Goal: Use online tool/utility: Utilize a website feature to perform a specific function

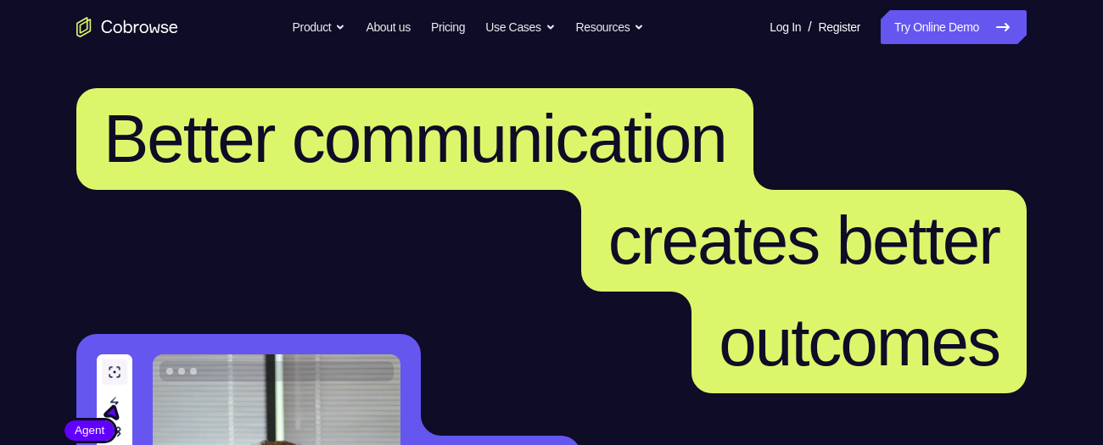
click at [947, 20] on link "Try Online Demo" at bounding box center [954, 27] width 146 height 34
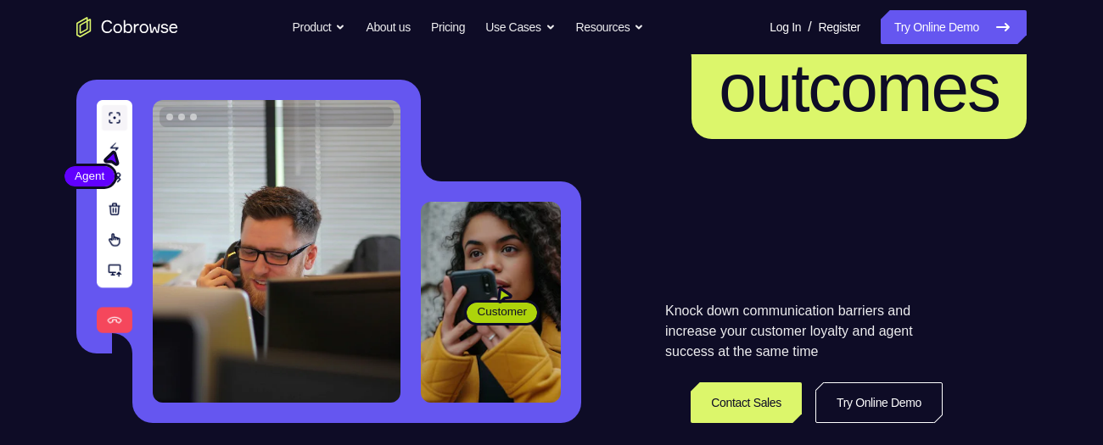
scroll to position [255, 0]
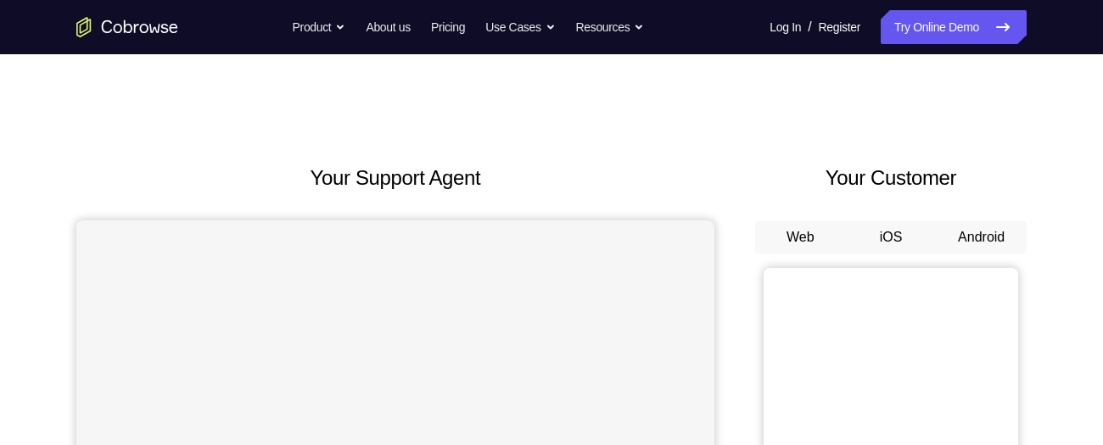
scroll to position [66, 0]
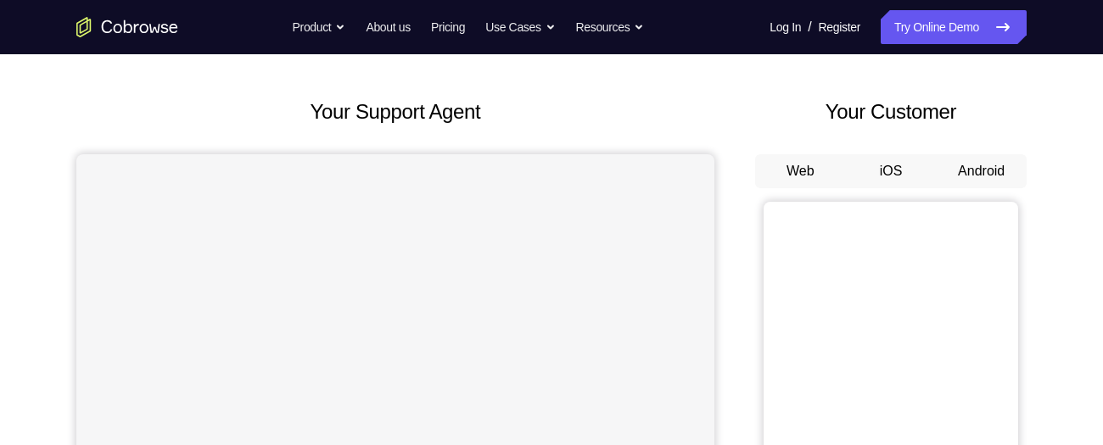
click at [986, 166] on button "Android" at bounding box center [981, 171] width 91 height 34
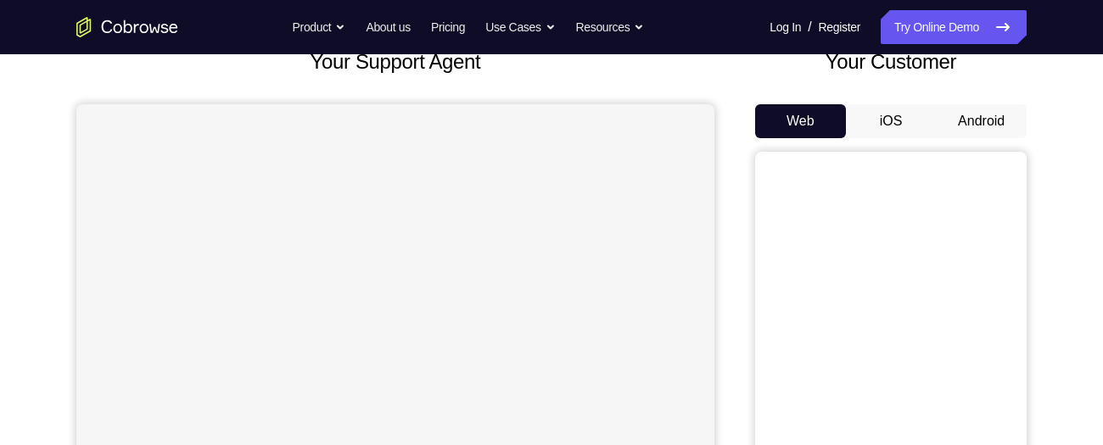
scroll to position [83, 0]
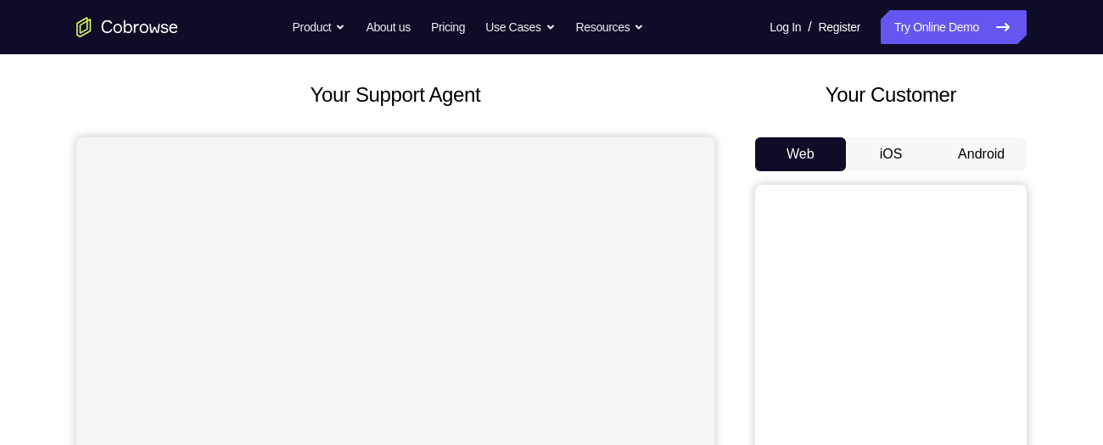
click at [985, 149] on button "Android" at bounding box center [981, 154] width 91 height 34
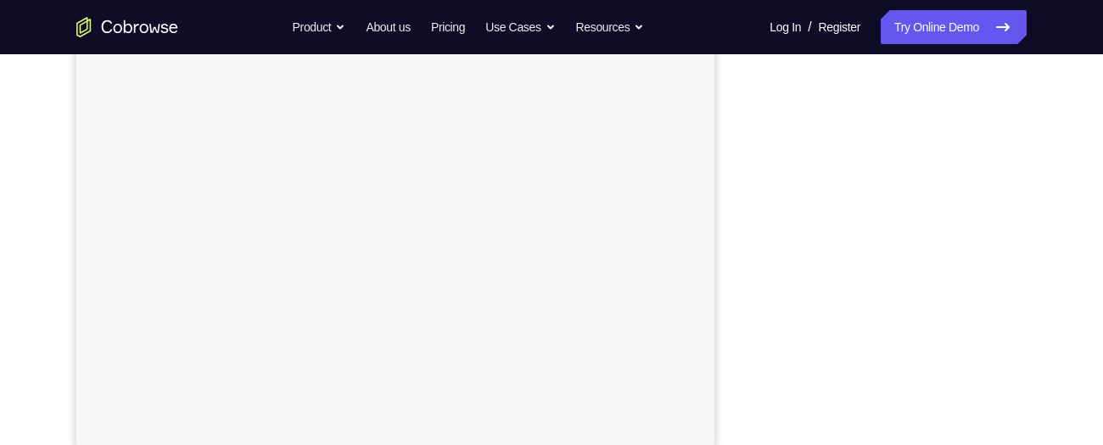
scroll to position [339, 0]
click at [1055, 381] on div "Your Support Agent Your Customer Web iOS Android Next Steps We’d be happy to gi…" at bounding box center [551, 377] width 1086 height 1119
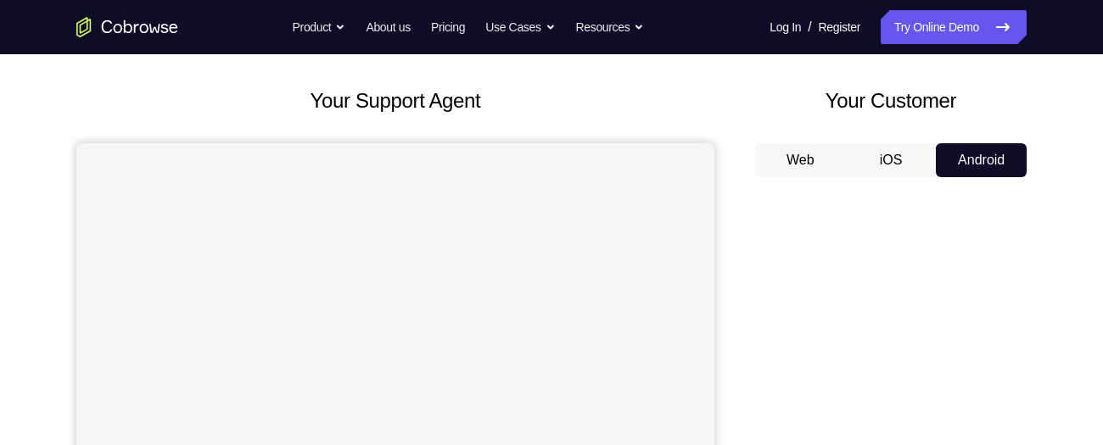
scroll to position [92, 0]
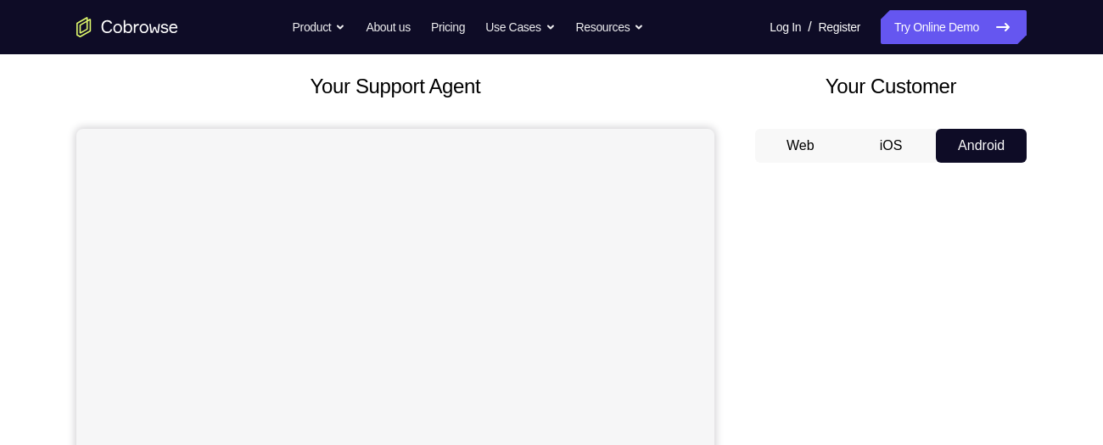
click at [1019, 159] on button "Android" at bounding box center [981, 146] width 91 height 34
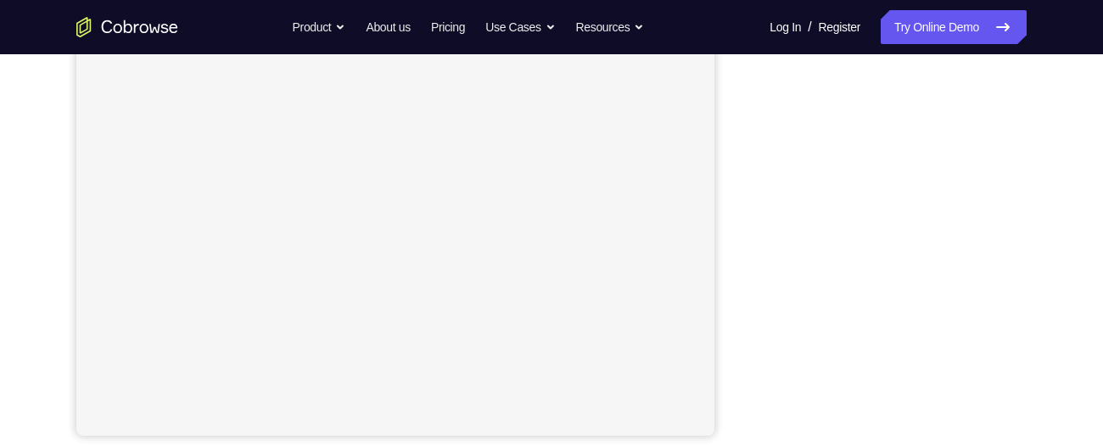
scroll to position [356, 0]
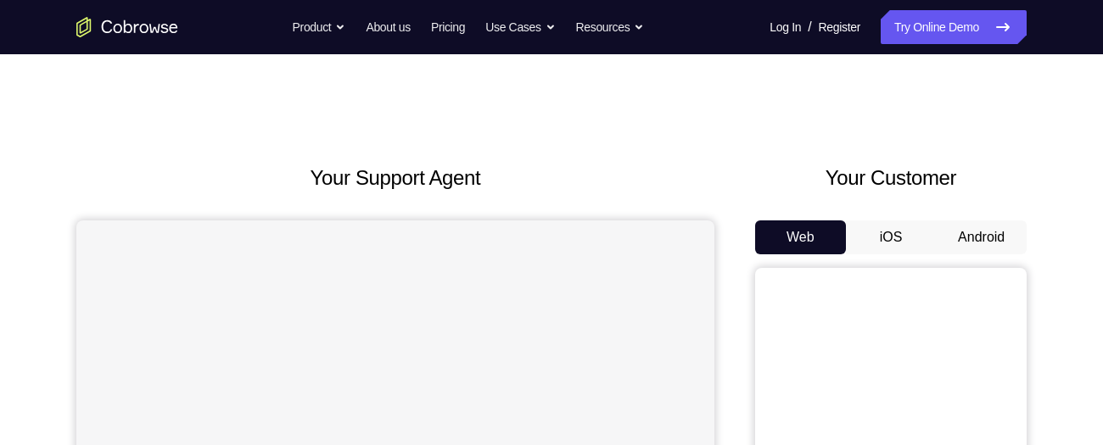
click at [972, 244] on button "Android" at bounding box center [981, 238] width 91 height 34
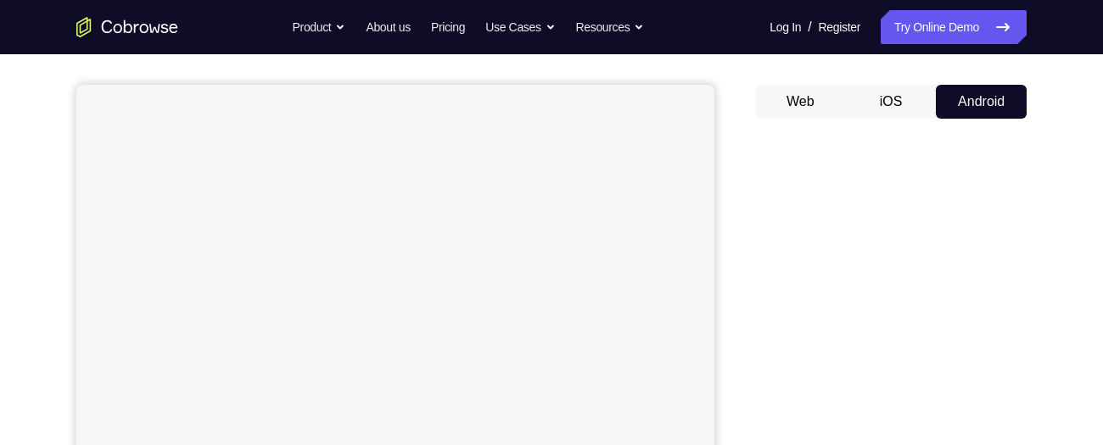
scroll to position [137, 0]
click at [1004, 95] on button "Android" at bounding box center [981, 100] width 91 height 34
click at [1000, 95] on button "Android" at bounding box center [981, 104] width 91 height 34
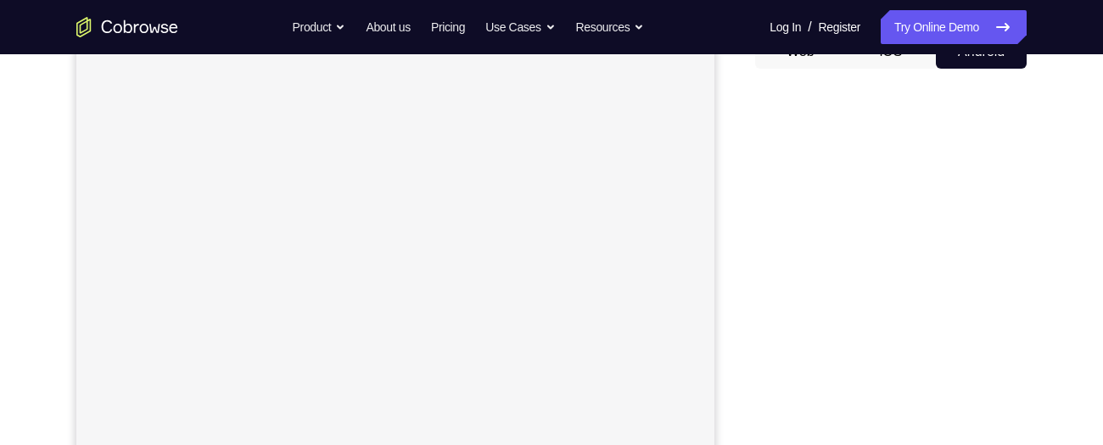
scroll to position [180, 0]
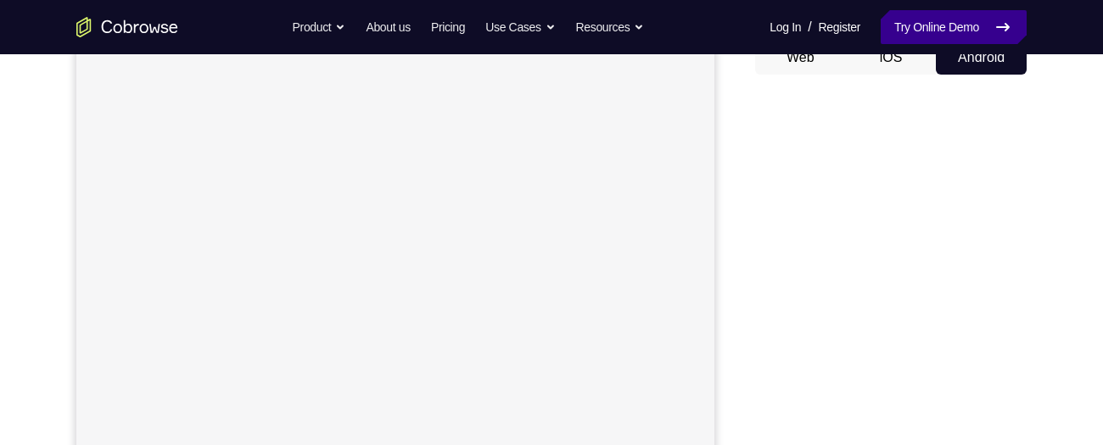
click at [952, 25] on link "Try Online Demo" at bounding box center [954, 27] width 146 height 34
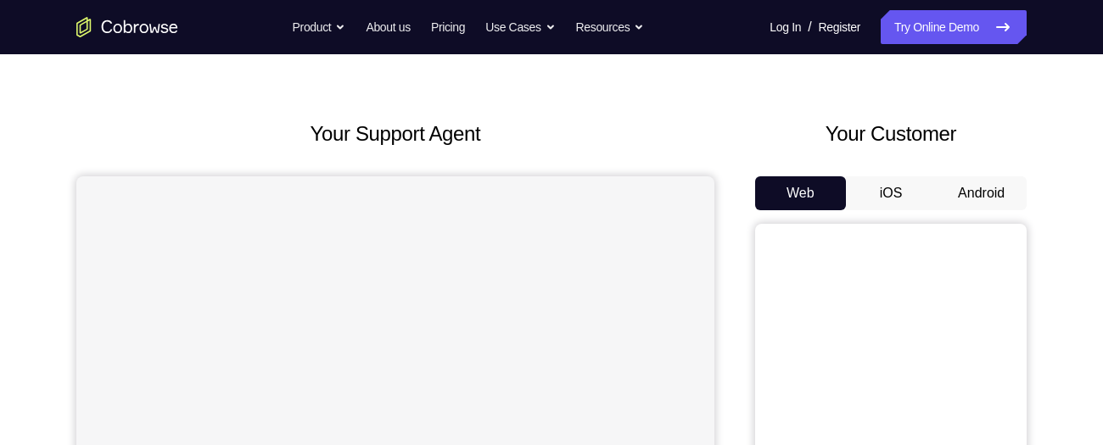
click at [985, 188] on button "Android" at bounding box center [981, 193] width 91 height 34
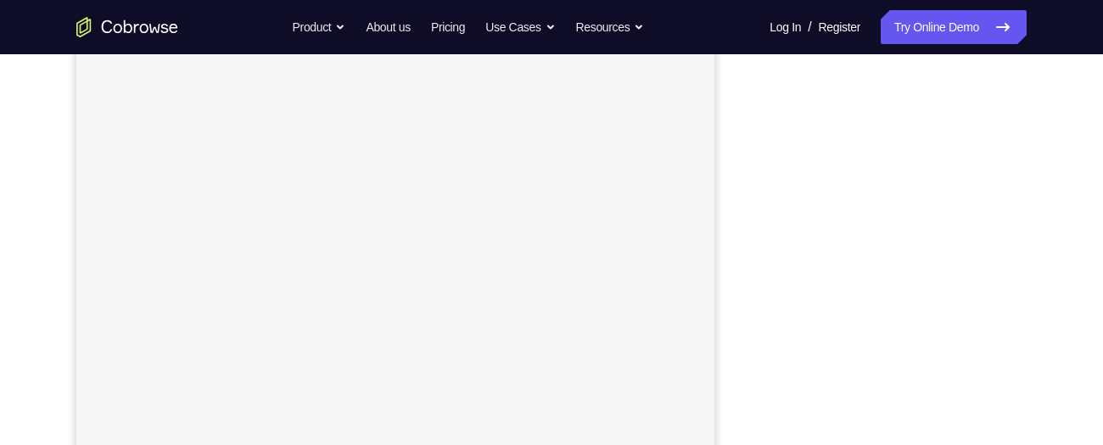
scroll to position [243, 0]
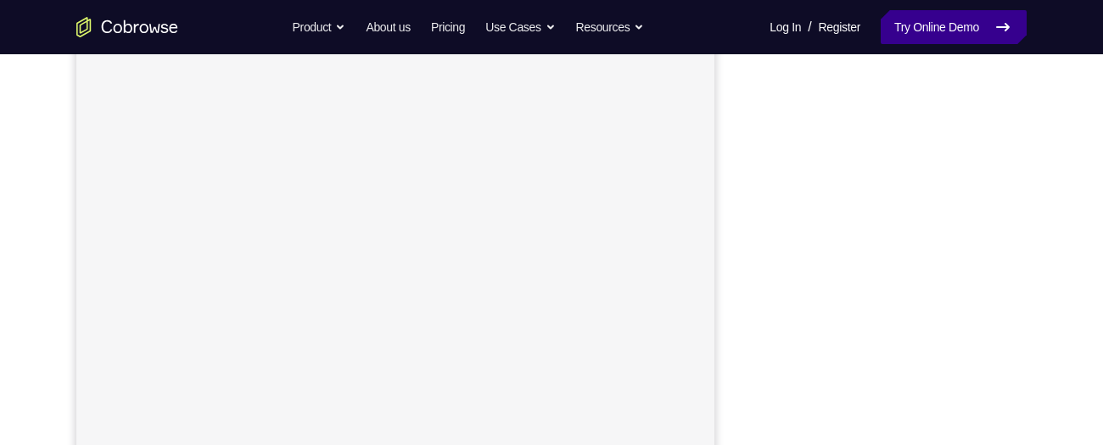
click at [956, 21] on link "Try Online Demo" at bounding box center [954, 27] width 146 height 34
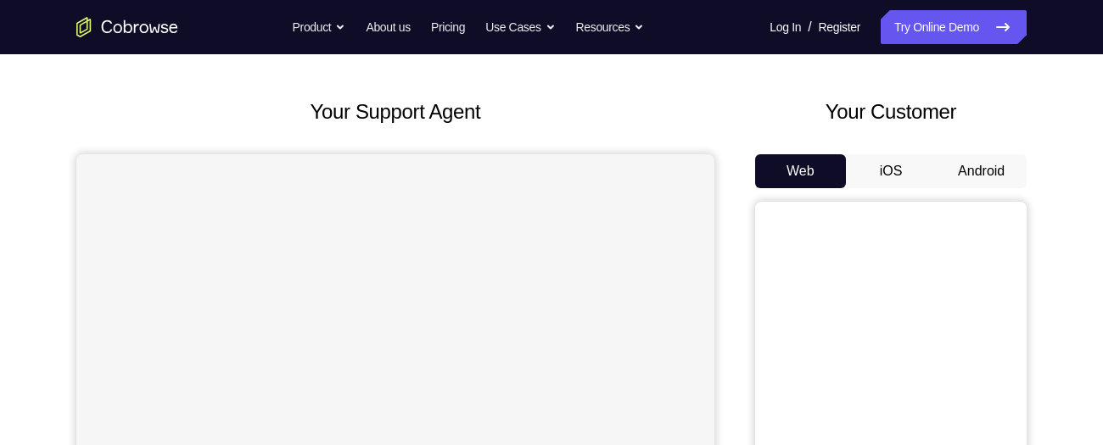
click at [981, 170] on button "Android" at bounding box center [981, 171] width 91 height 34
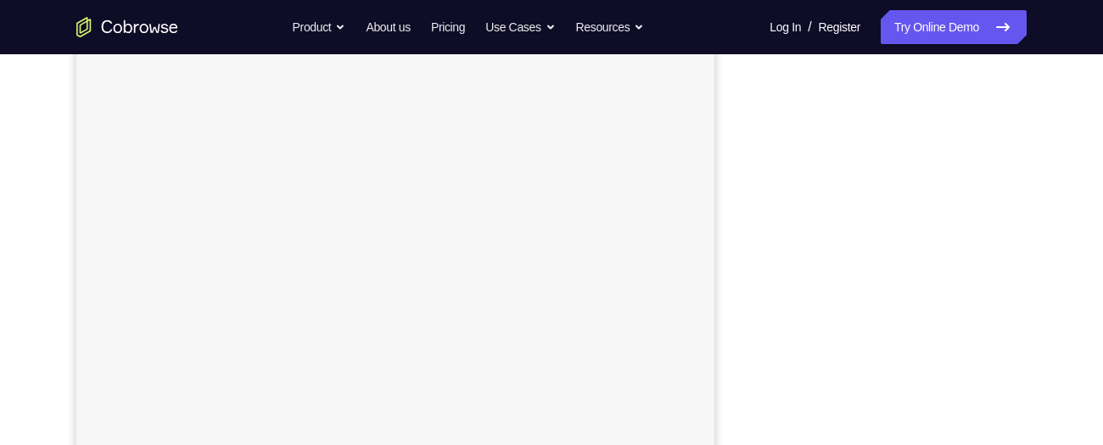
scroll to position [326, 0]
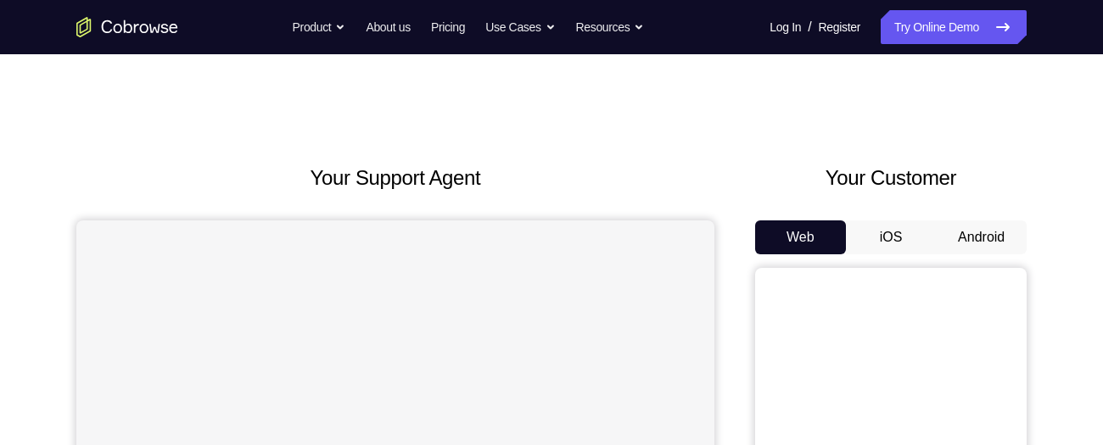
click at [981, 239] on button "Android" at bounding box center [981, 238] width 91 height 34
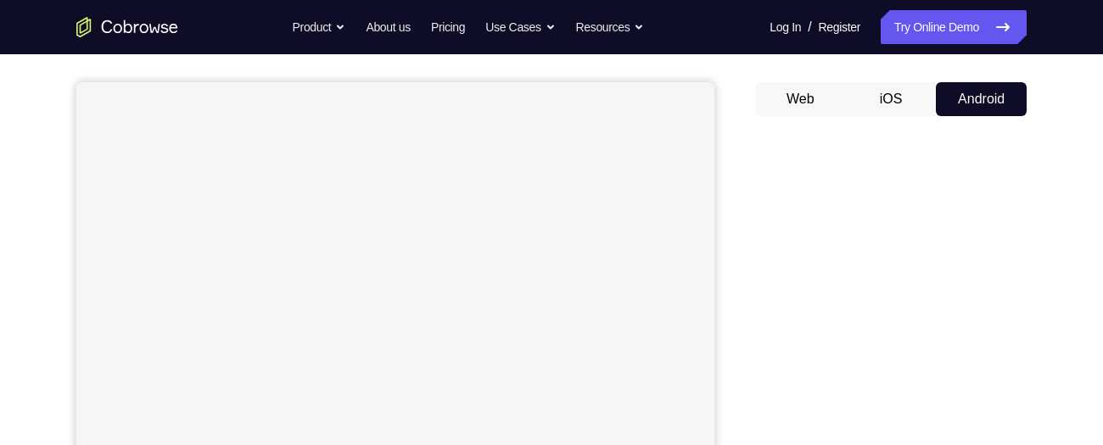
scroll to position [136, 0]
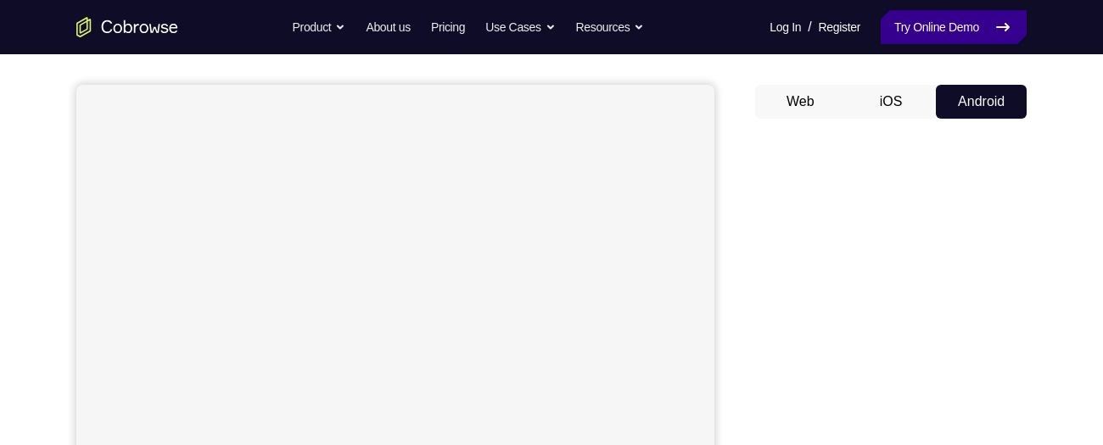
click at [969, 26] on link "Try Online Demo" at bounding box center [954, 27] width 146 height 34
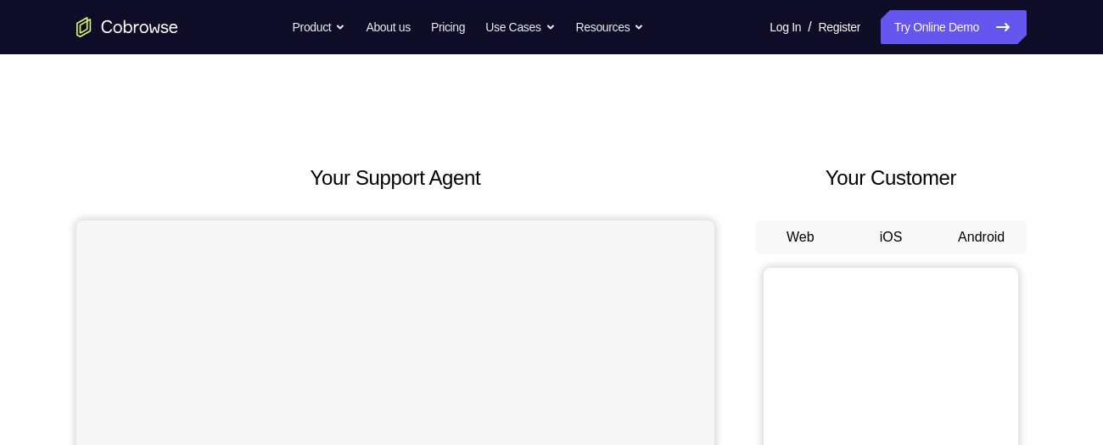
scroll to position [83, 0]
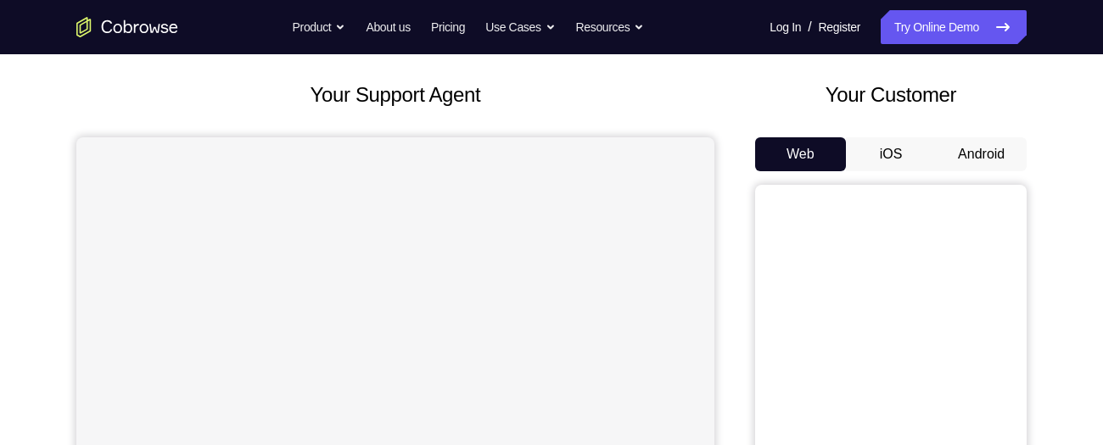
click at [995, 158] on button "Android" at bounding box center [981, 154] width 91 height 34
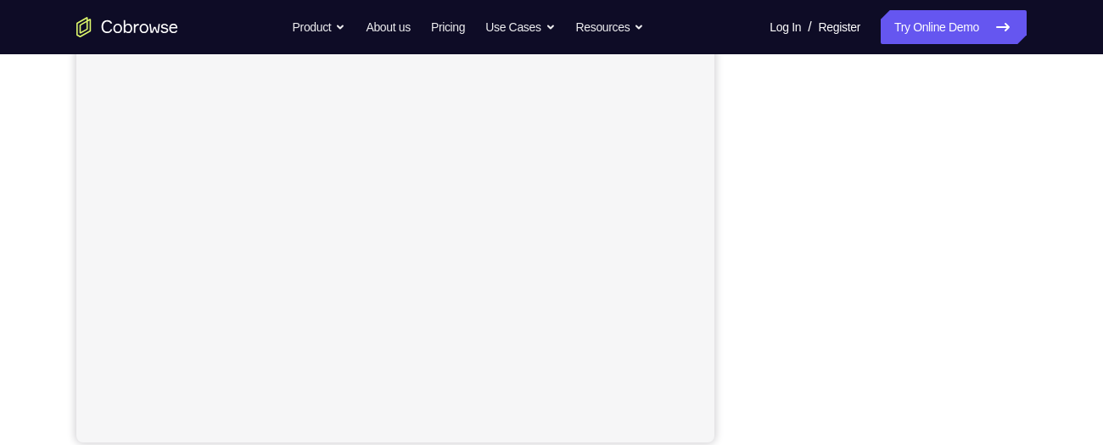
scroll to position [357, 0]
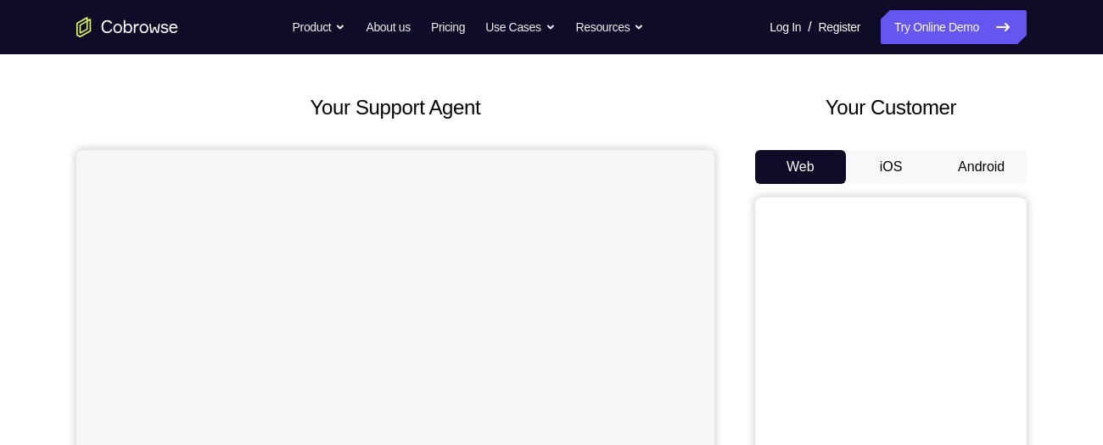
scroll to position [88, 0]
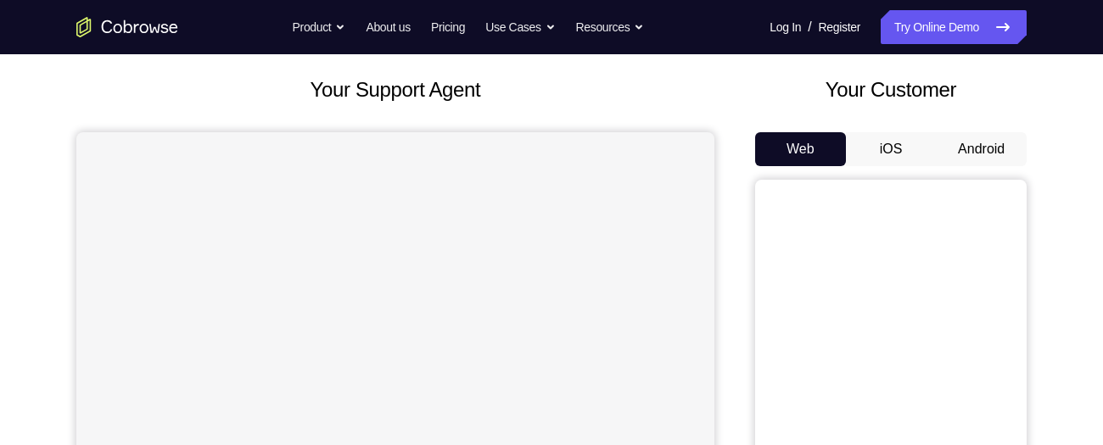
click at [967, 154] on button "Android" at bounding box center [981, 149] width 91 height 34
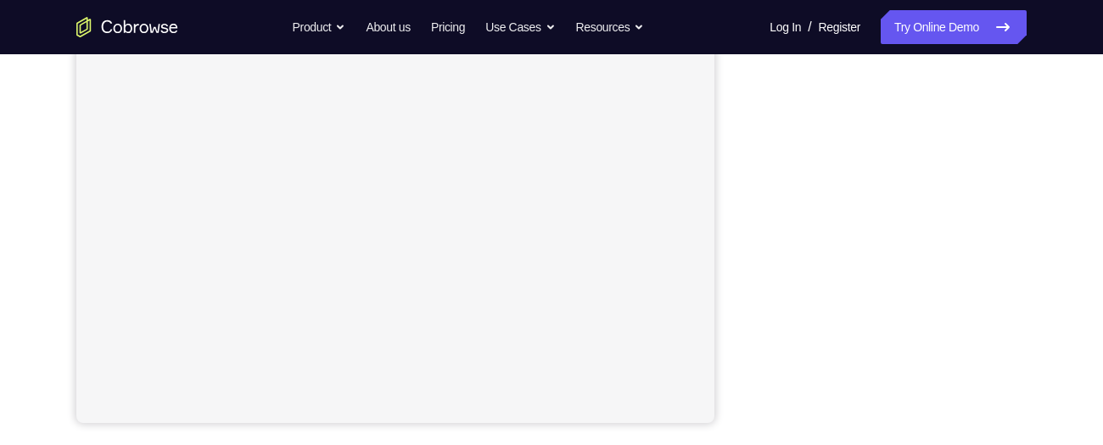
scroll to position [365, 0]
click at [1075, 74] on div "Your Support Agent Your Customer Web iOS Android Next Steps We’d be happy to gi…" at bounding box center [551, 248] width 1086 height 1119
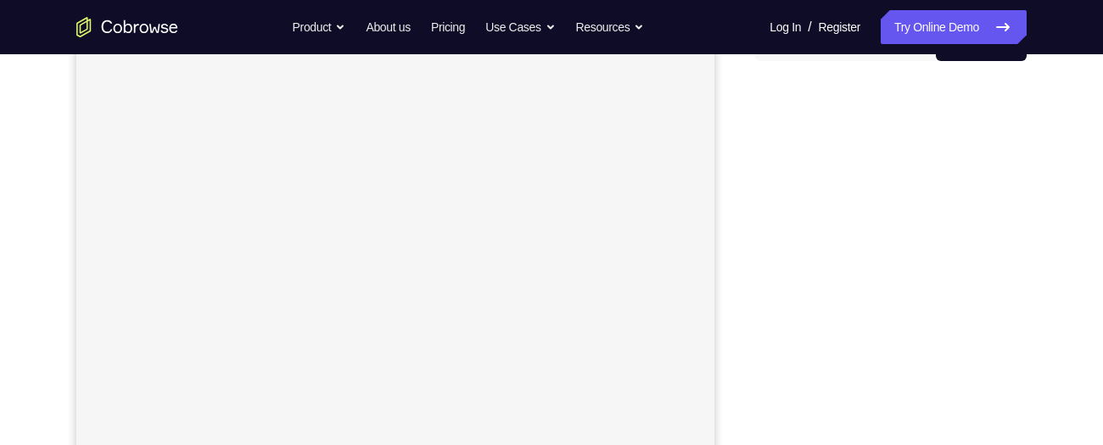
scroll to position [194, 0]
